Goal: Task Accomplishment & Management: Use online tool/utility

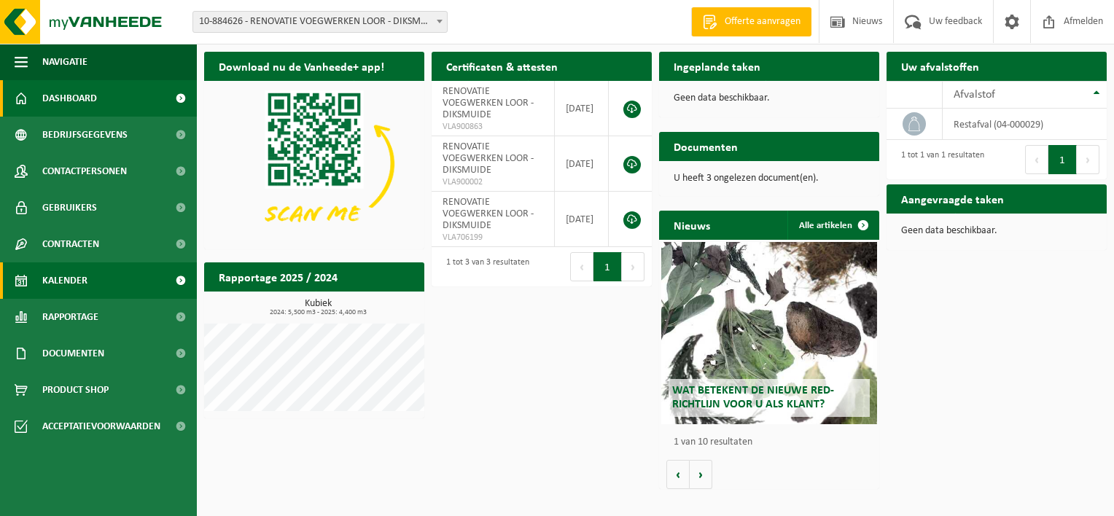
click at [96, 289] on link "Kalender" at bounding box center [98, 280] width 197 height 36
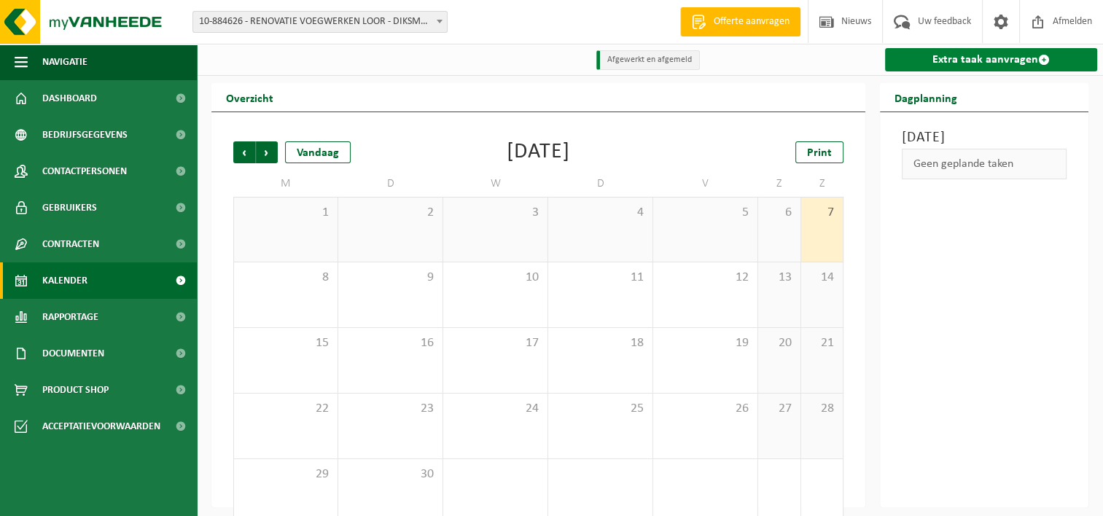
click at [921, 58] on link "Extra taak aanvragen" at bounding box center [991, 59] width 212 height 23
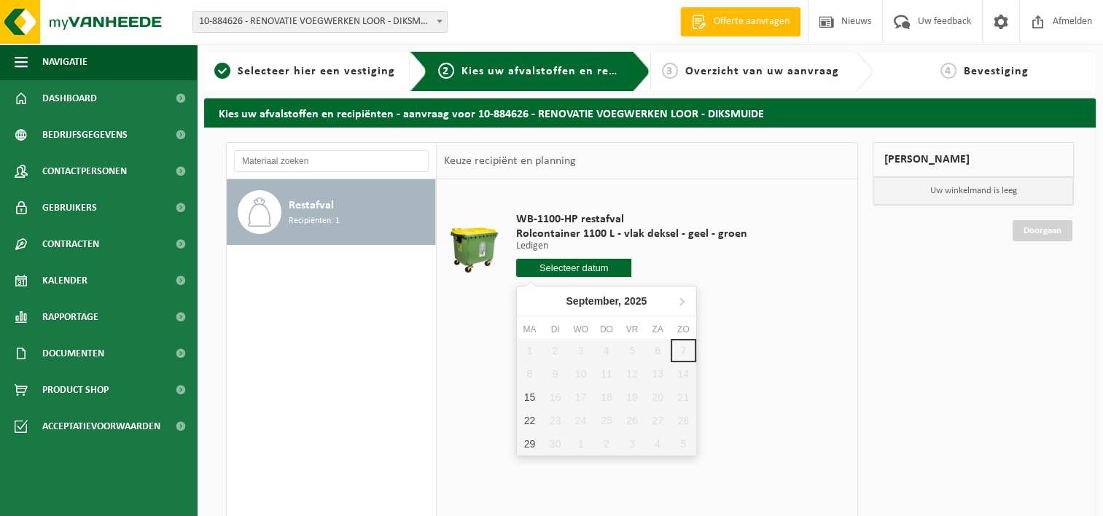
click at [555, 266] on input "text" at bounding box center [574, 268] width 116 height 18
click at [531, 398] on div "15" at bounding box center [530, 397] width 26 height 23
type input "Van 2025-09-15"
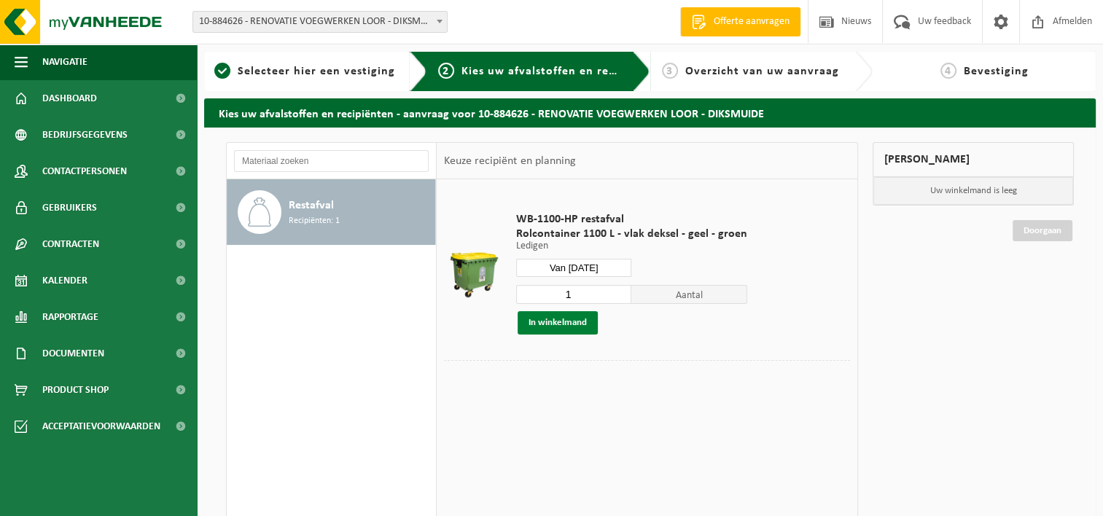
click at [563, 325] on button "In winkelmand" at bounding box center [557, 322] width 80 height 23
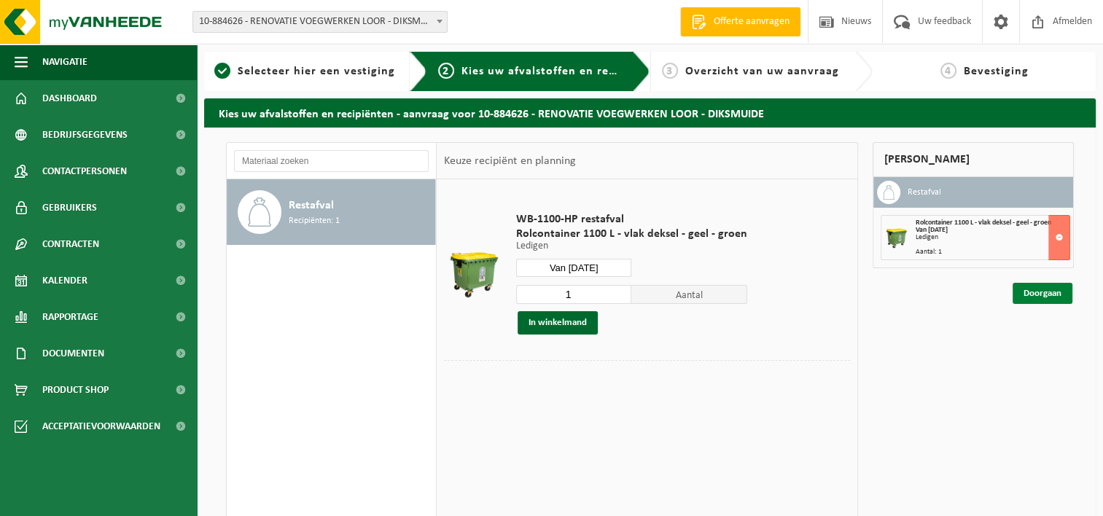
click at [1049, 292] on link "Doorgaan" at bounding box center [1042, 293] width 60 height 21
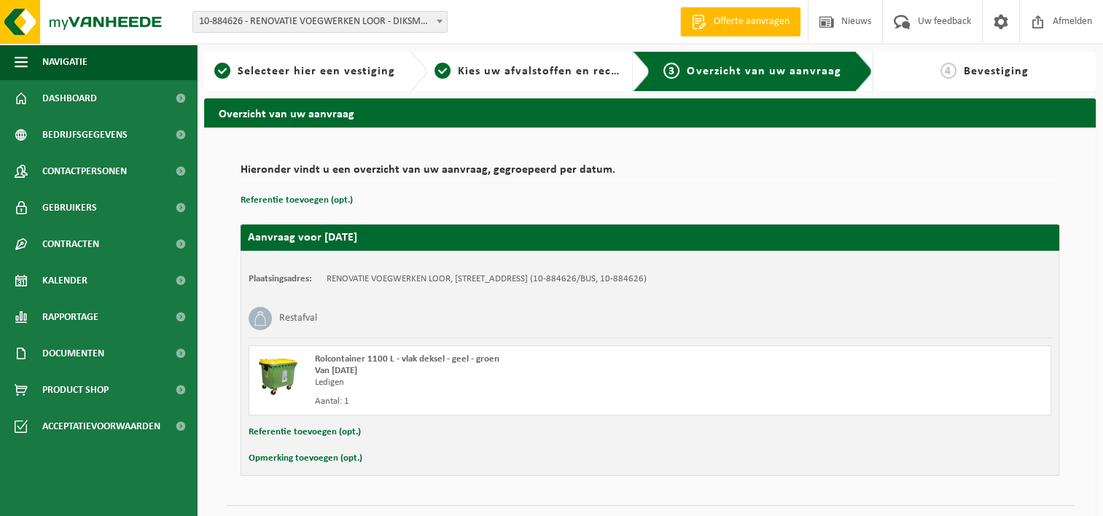
scroll to position [32, 0]
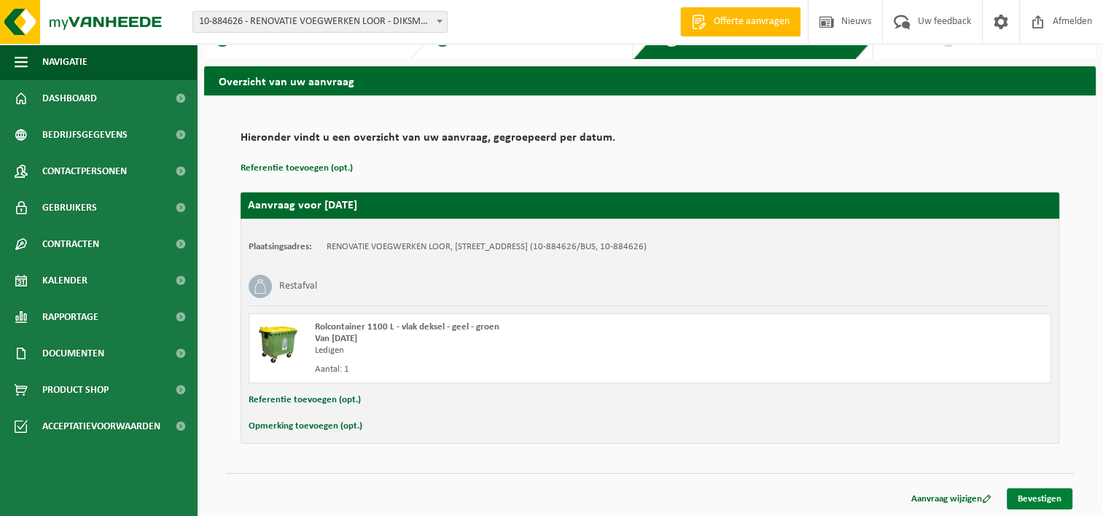
click at [1021, 504] on link "Bevestigen" at bounding box center [1039, 498] width 66 height 21
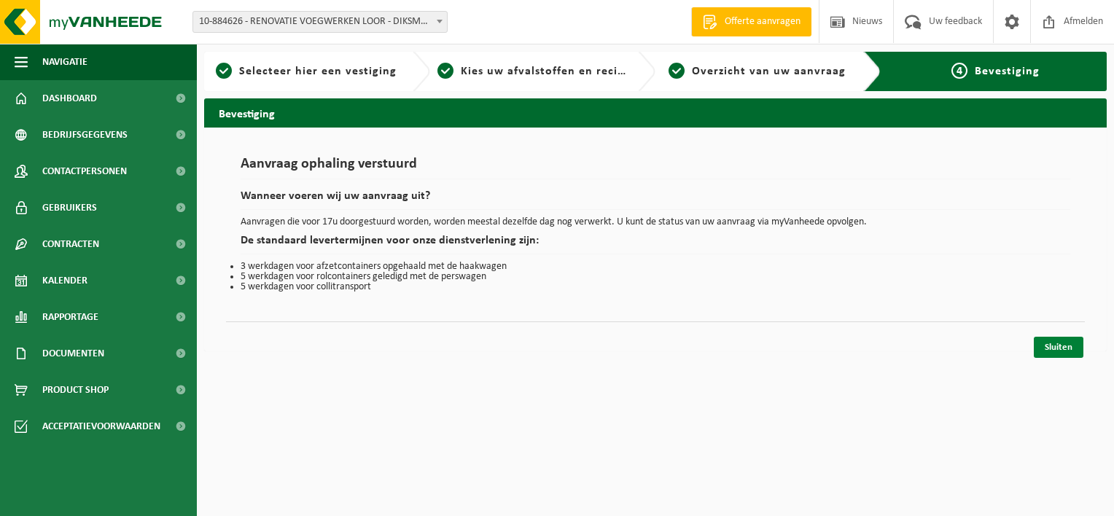
click at [1052, 348] on link "Sluiten" at bounding box center [1058, 347] width 50 height 21
